Goal: Transaction & Acquisition: Purchase product/service

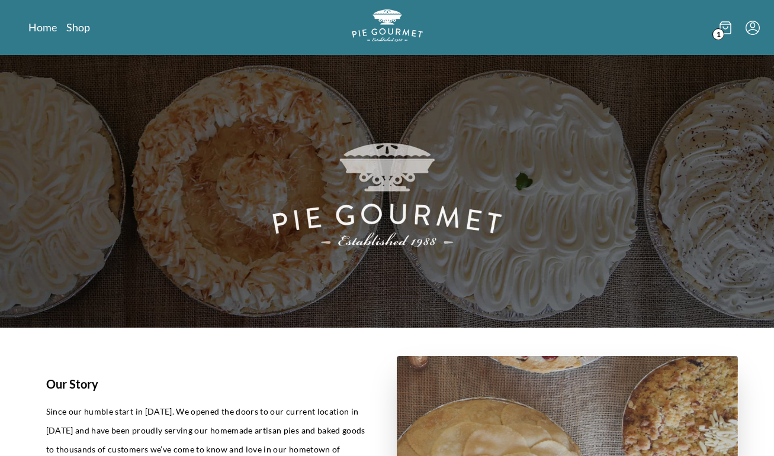
click at [728, 33] on icon at bounding box center [725, 28] width 11 height 12
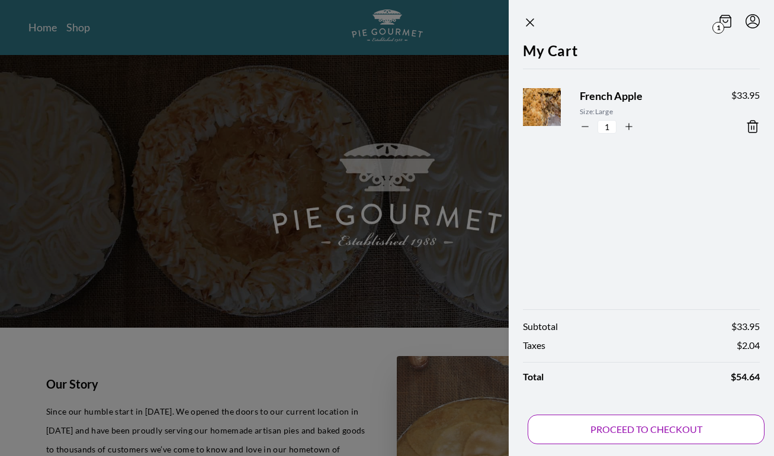
click at [620, 437] on button "PROCEED TO CHECKOUT" at bounding box center [645, 430] width 237 height 30
select select "VA"
select select "MD"
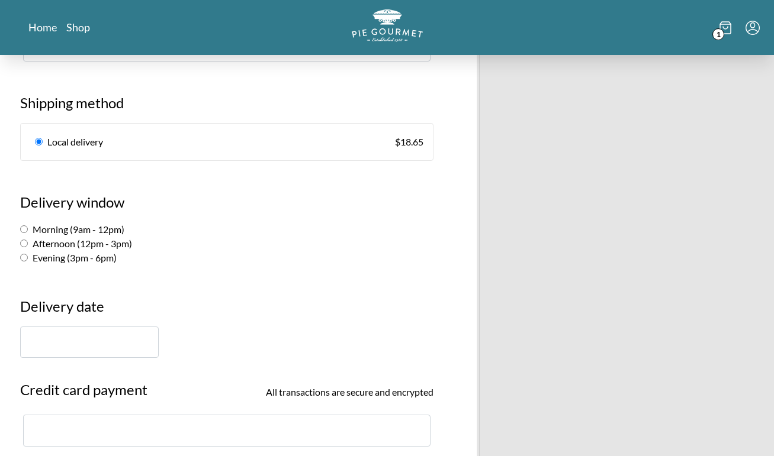
scroll to position [655, 0]
click at [119, 333] on input "text" at bounding box center [89, 341] width 139 height 31
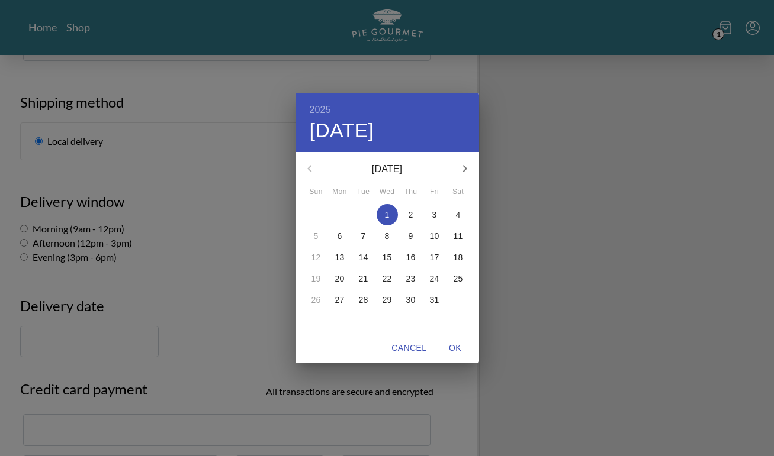
click at [416, 215] on span "2" at bounding box center [410, 215] width 21 height 12
click at [285, 249] on div "2025 Thu, Oct [DATE] Mon Tue Wed Thu Fri Sat 28 29 30 1 2 3 4 5 6 7 8 9 10 11 1…" at bounding box center [387, 228] width 774 height 456
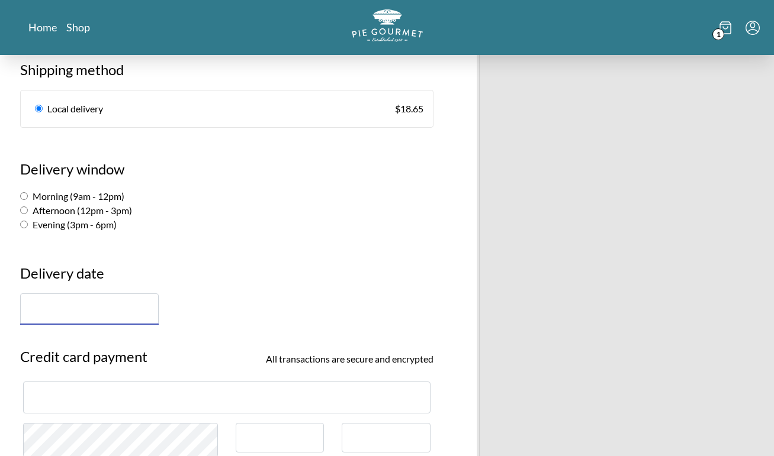
scroll to position [745, 0]
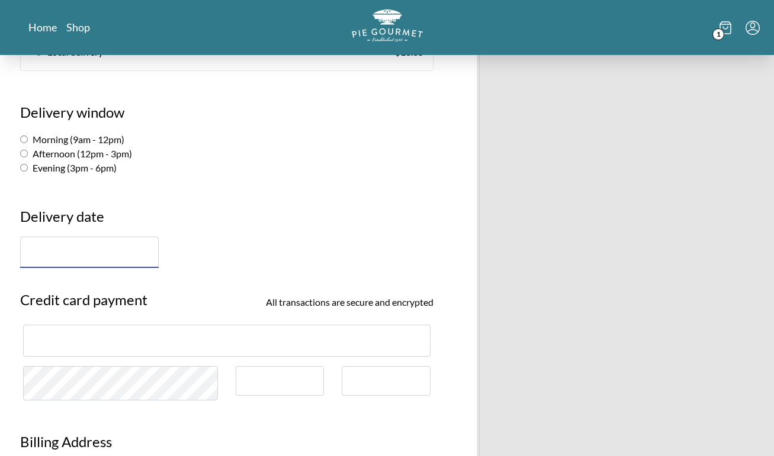
click at [127, 239] on input "text" at bounding box center [89, 252] width 139 height 31
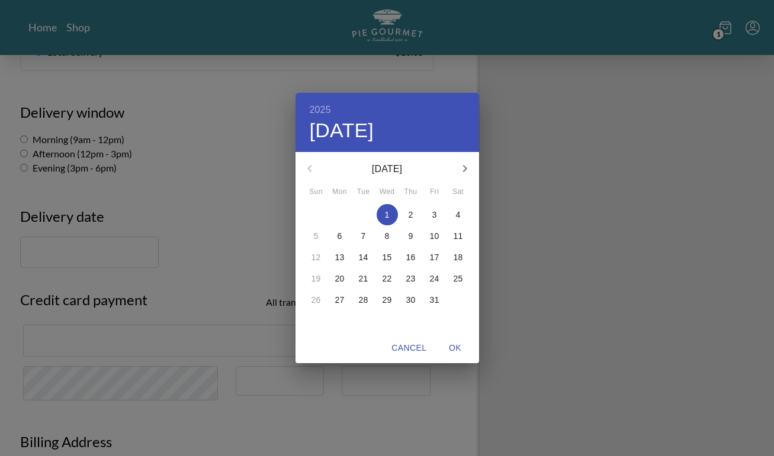
click at [410, 213] on p "2" at bounding box center [410, 215] width 5 height 12
click at [455, 340] on button "OK" at bounding box center [455, 348] width 38 height 22
type input "[DATE]"
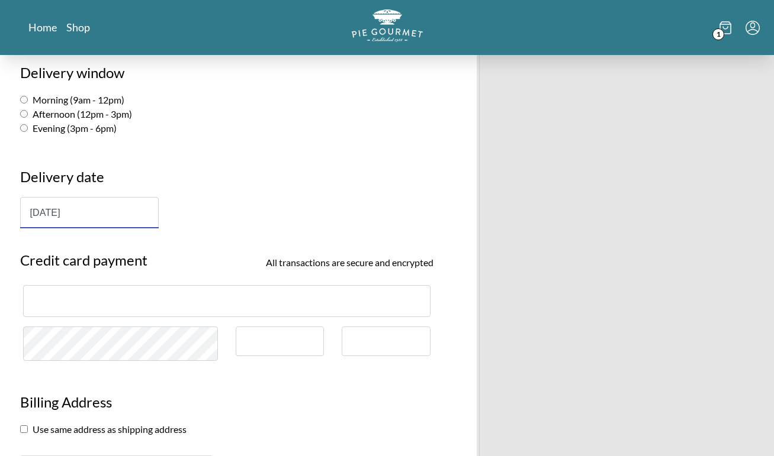
scroll to position [786, 0]
click at [169, 265] on section "Credit card payment All transactions are secure and encrypted" at bounding box center [226, 303] width 431 height 132
click at [167, 284] on div at bounding box center [226, 299] width 407 height 31
click at [226, 290] on div at bounding box center [226, 299] width 407 height 31
click at [283, 173] on h3 "Delivery date" at bounding box center [226, 180] width 413 height 31
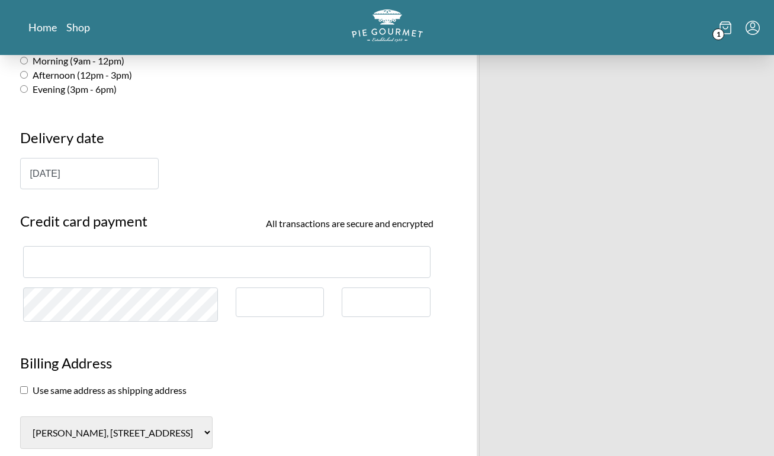
scroll to position [831, 0]
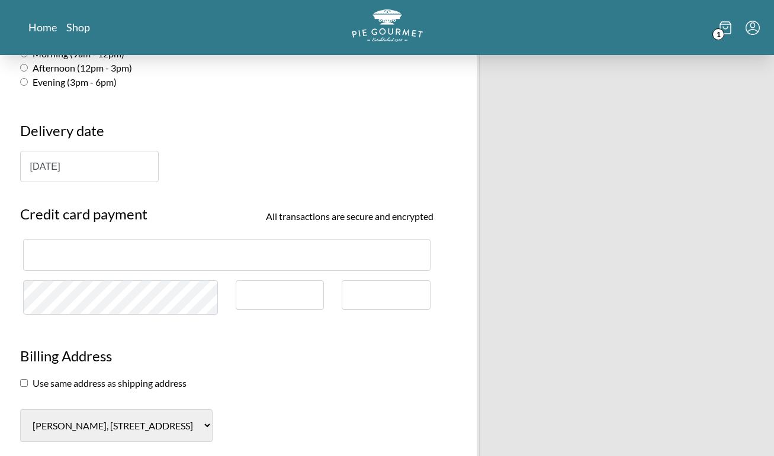
click at [400, 282] on div at bounding box center [386, 296] width 89 height 30
click at [384, 284] on div at bounding box center [386, 296] width 89 height 30
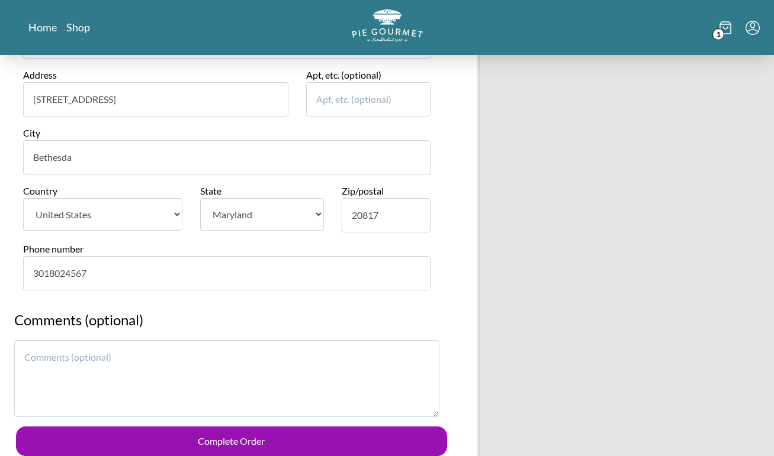
scroll to position [1342, 0]
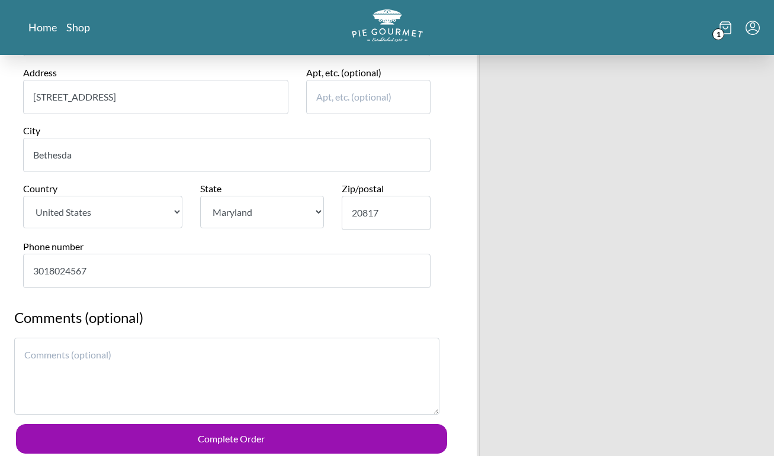
click at [38, 338] on textarea at bounding box center [226, 376] width 425 height 77
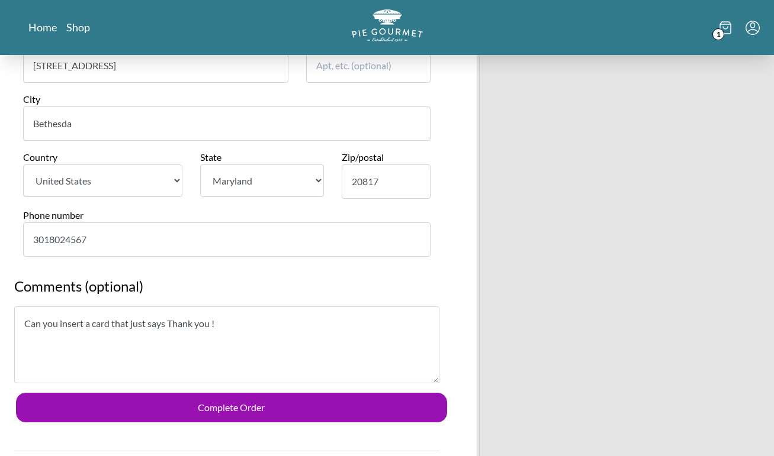
scroll to position [1405, 0]
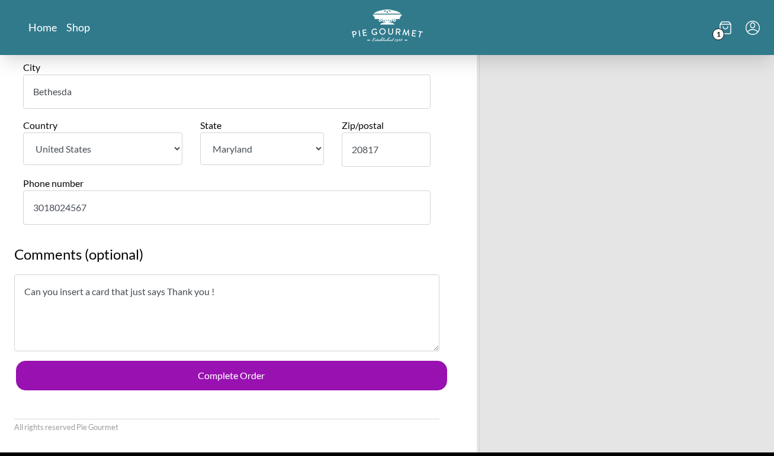
click at [164, 275] on textarea "Can you insert a card that just says Thank you !" at bounding box center [226, 313] width 425 height 77
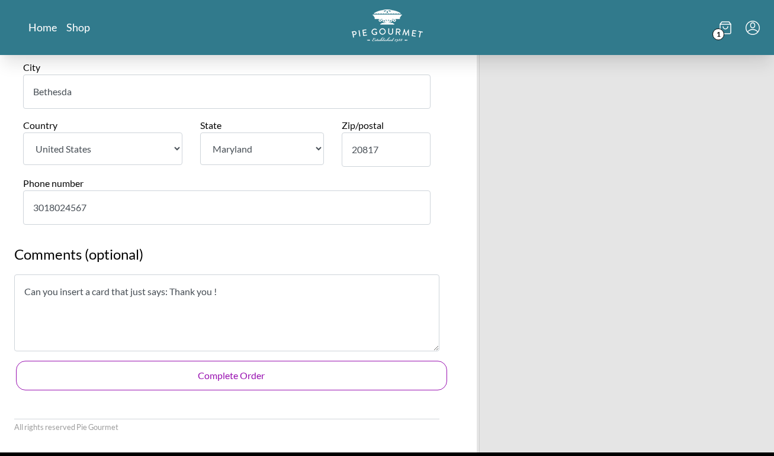
type textarea "Can you insert a card that just says: Thank you !"
click at [191, 361] on button "Complete Order" at bounding box center [231, 376] width 431 height 30
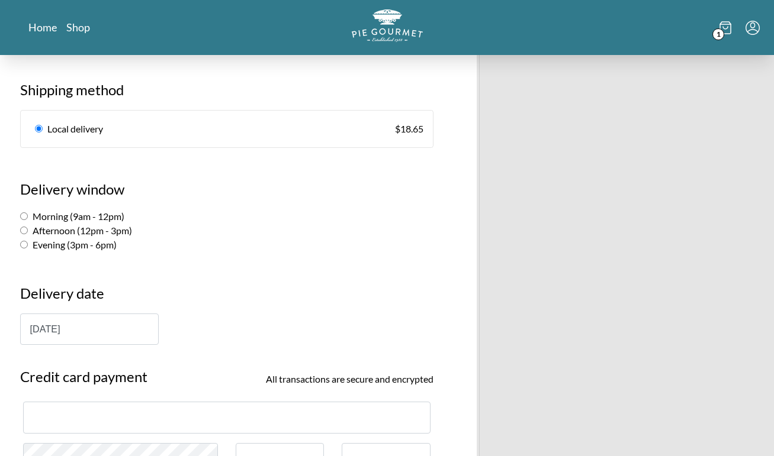
scroll to position [665, 0]
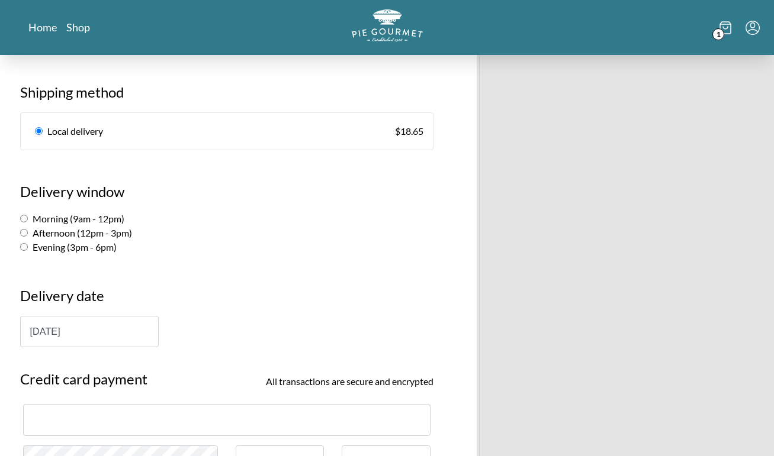
click at [24, 215] on input "Morning (9am - 12pm)" at bounding box center [24, 219] width 8 height 8
radio input "true"
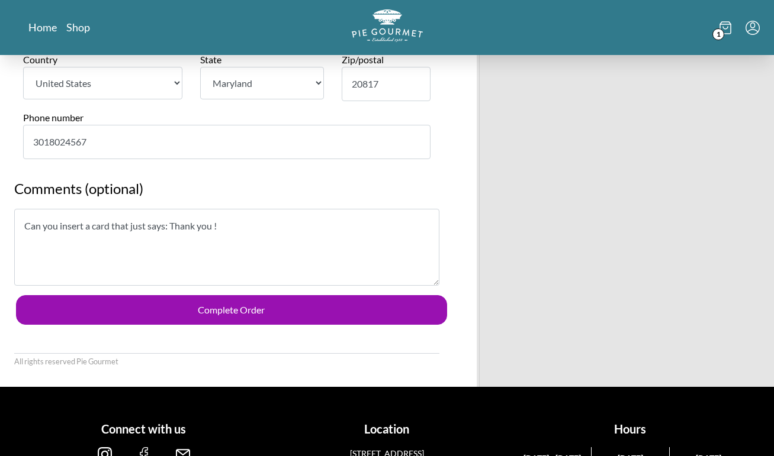
scroll to position [1482, 0]
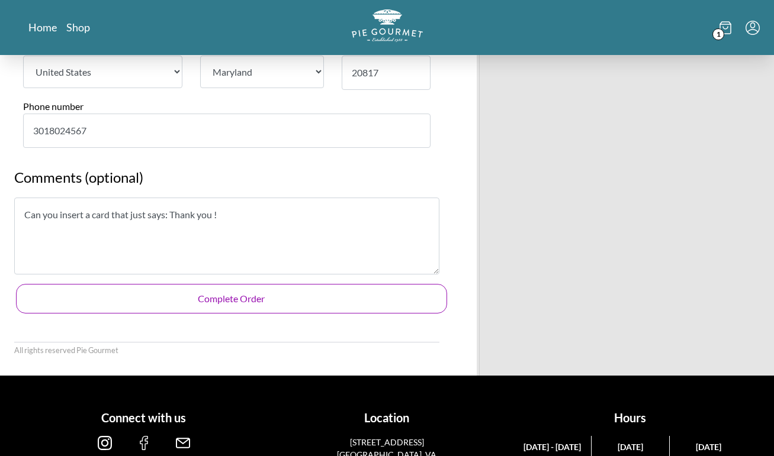
click at [227, 284] on button "Complete Order" at bounding box center [231, 299] width 431 height 30
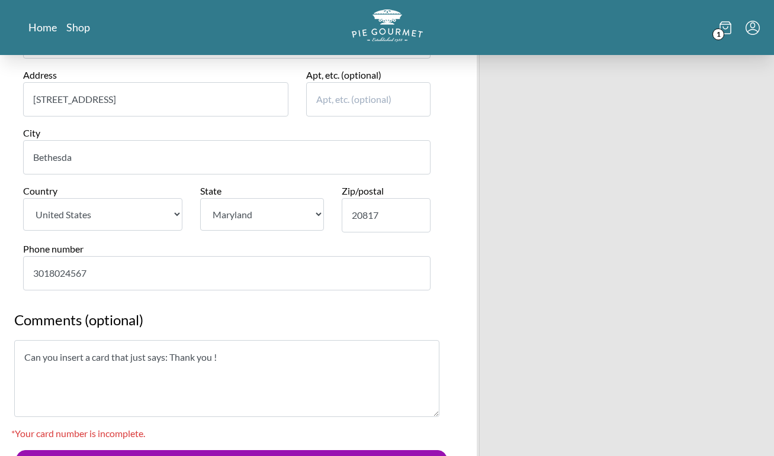
scroll to position [1344, 0]
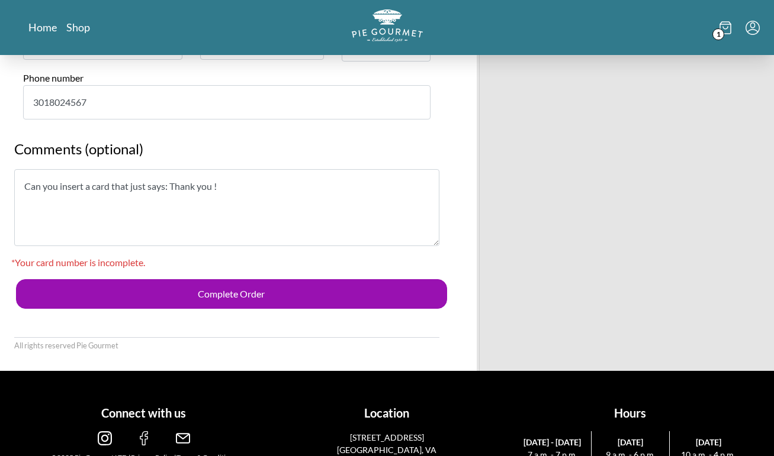
scroll to position [1510, 0]
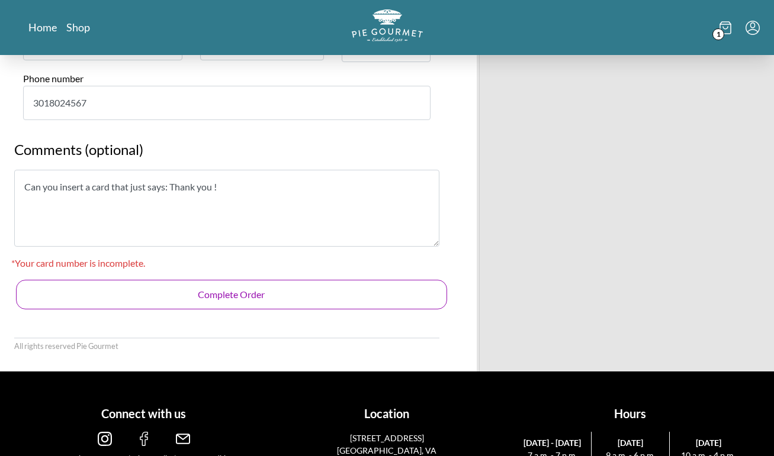
click at [334, 280] on button "Complete Order" at bounding box center [231, 295] width 431 height 30
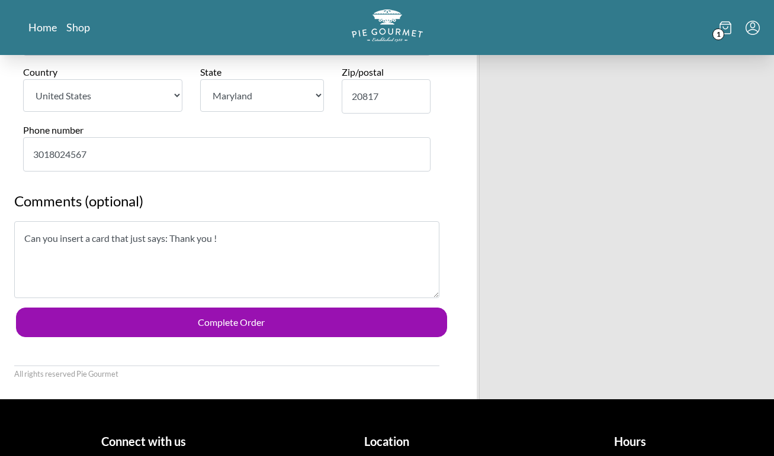
scroll to position [1463, 0]
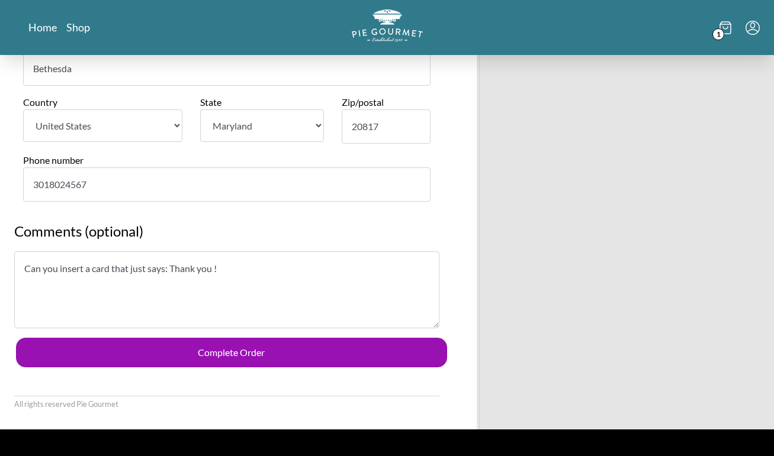
scroll to position [1431, 0]
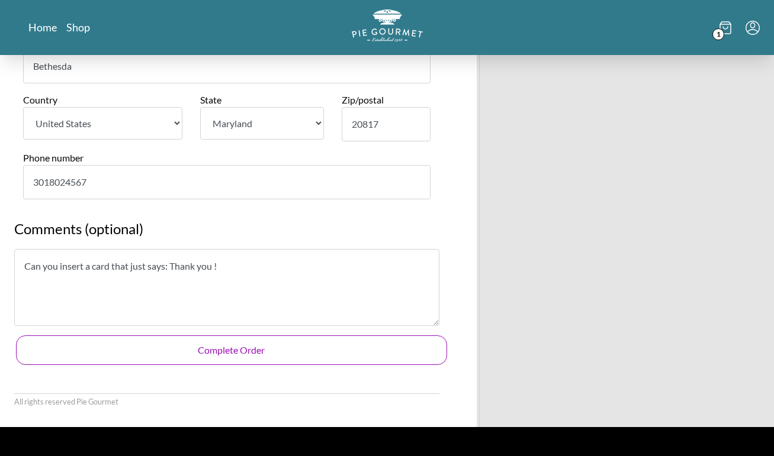
click at [298, 336] on button "Complete Order" at bounding box center [231, 351] width 431 height 30
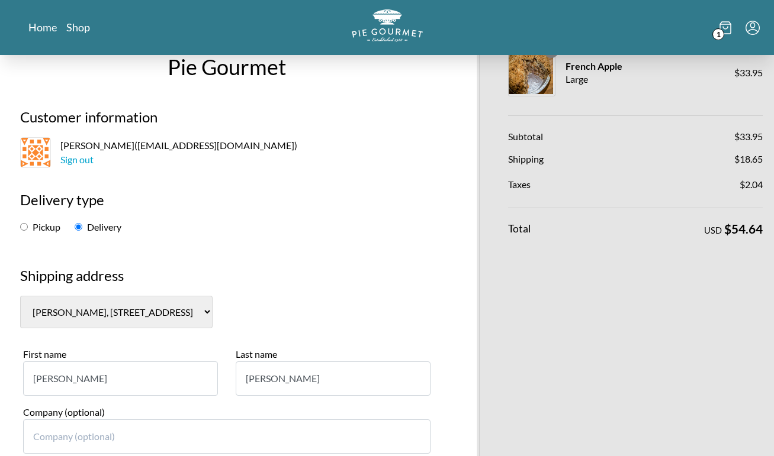
scroll to position [73, 0]
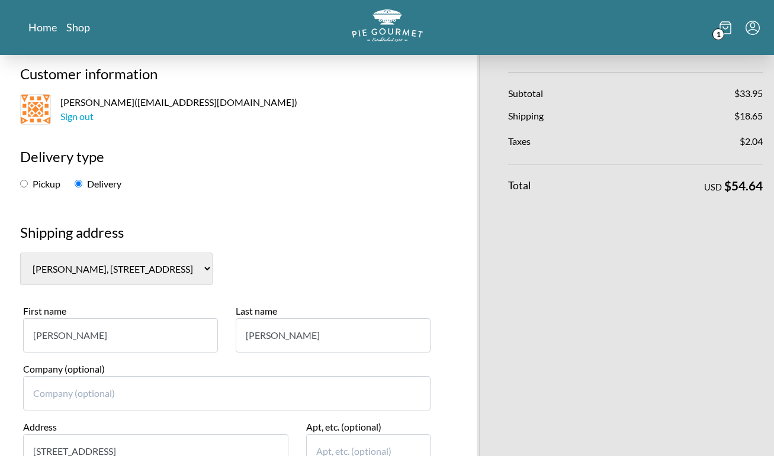
select select "0"
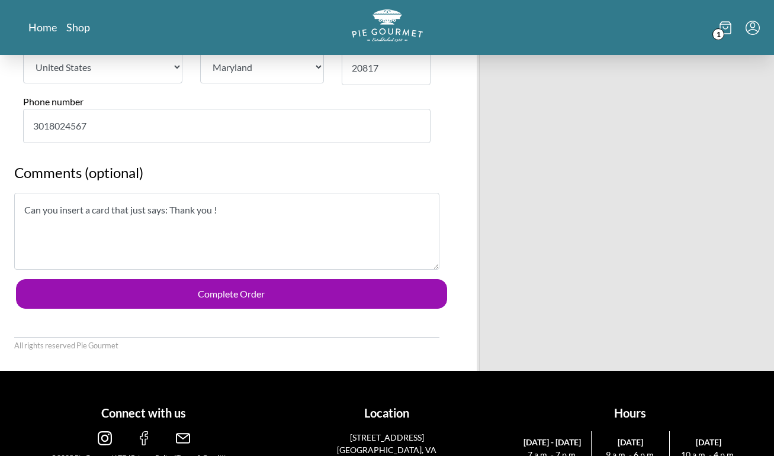
scroll to position [1129, 0]
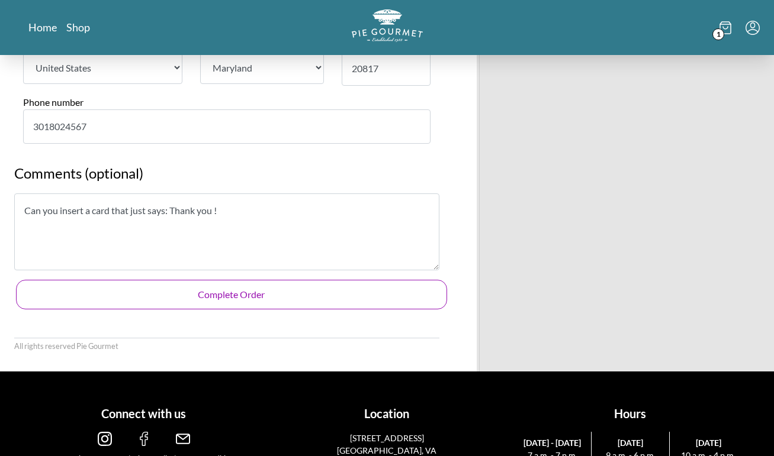
click at [309, 280] on button "Complete Order" at bounding box center [231, 295] width 431 height 30
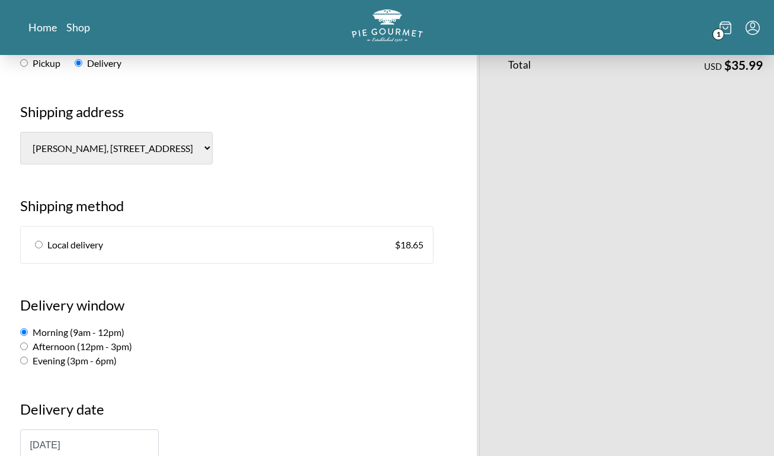
click at [42, 229] on link "Local delivery $ 18.65" at bounding box center [227, 245] width 412 height 37
radio input "true"
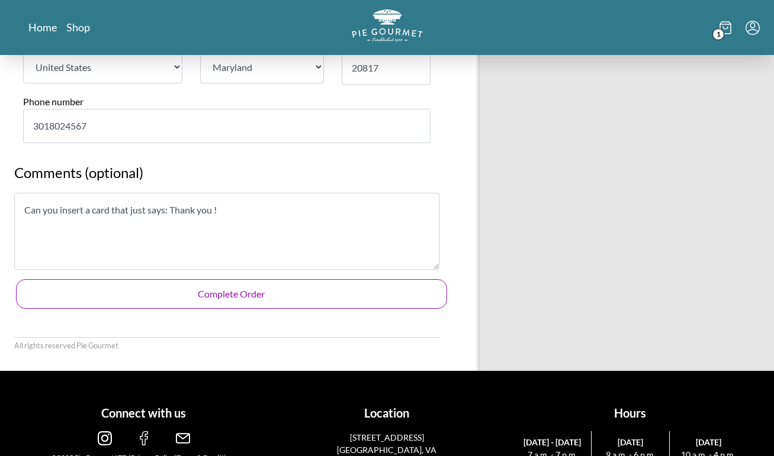
scroll to position [1129, 0]
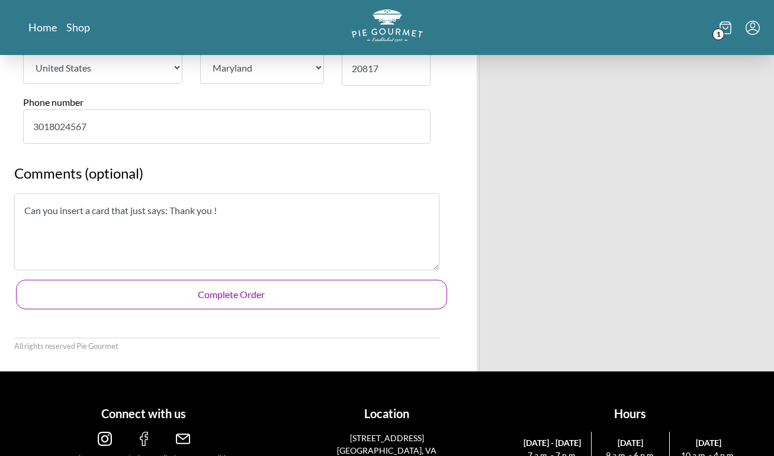
click at [317, 280] on button "Complete Order" at bounding box center [231, 295] width 431 height 30
